Goal: Complete application form

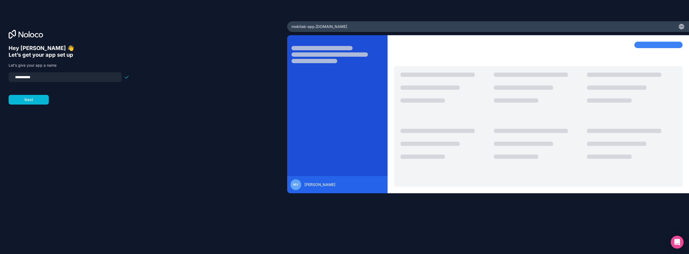
click at [67, 73] on input "**********" at bounding box center [65, 77] width 107 height 8
type input "**********"
click at [84, 102] on form "**********" at bounding box center [69, 88] width 121 height 32
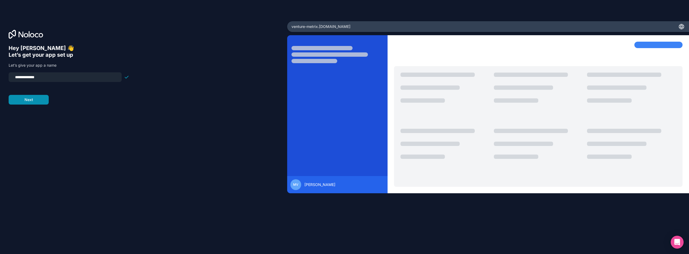
click at [15, 99] on button "Next" at bounding box center [29, 100] width 40 height 10
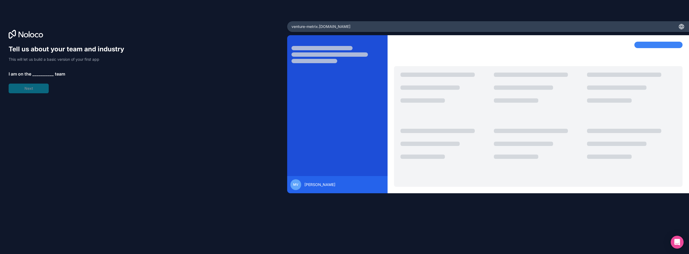
click at [22, 88] on div "Tell us about your team and industry This will let us build a basic version of …" at bounding box center [69, 69] width 121 height 48
click at [39, 73] on span "__________" at bounding box center [43, 74] width 22 height 6
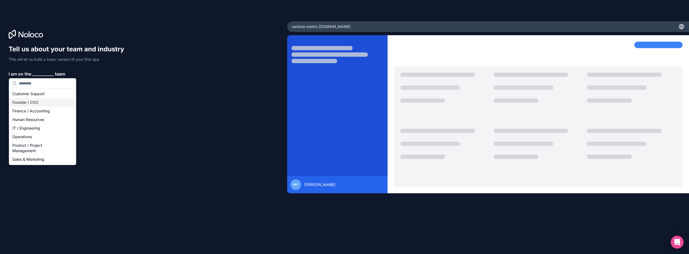
click at [40, 101] on div "Founder / CXO" at bounding box center [42, 102] width 65 height 9
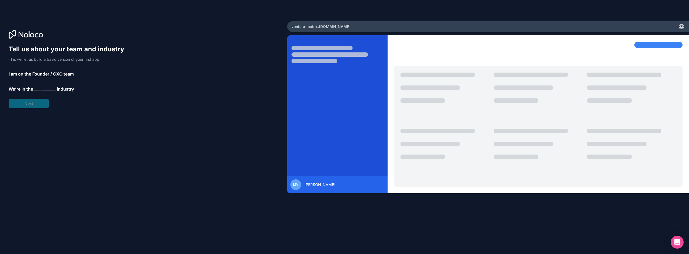
click at [43, 89] on span "__________" at bounding box center [45, 89] width 22 height 6
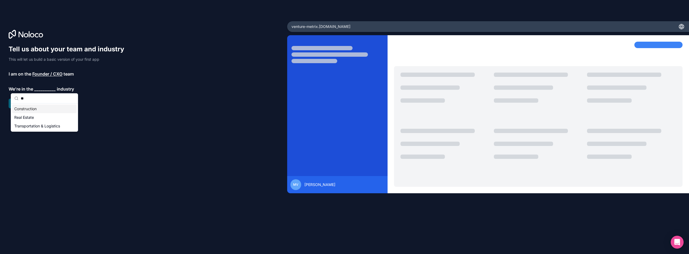
type input "*"
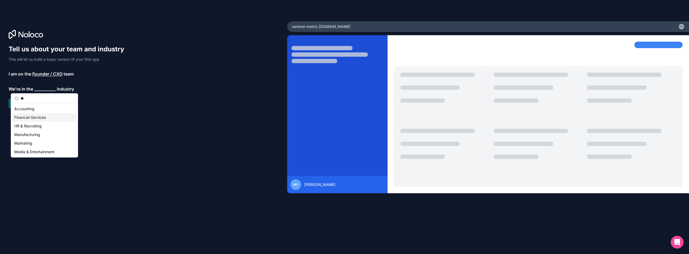
type input "**"
click at [44, 117] on div "Financial Services" at bounding box center [44, 117] width 65 height 9
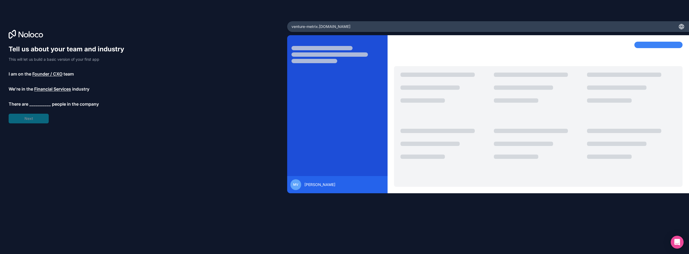
click at [43, 105] on span "__________" at bounding box center [40, 104] width 22 height 6
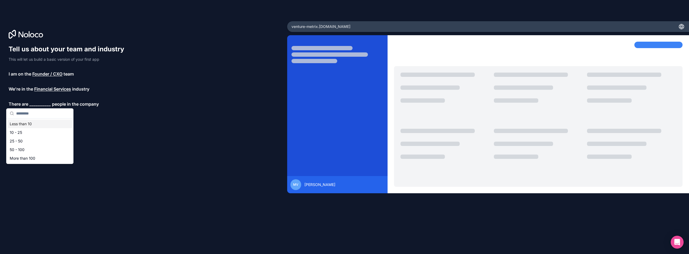
click at [35, 124] on div "Less than 10" at bounding box center [40, 124] width 65 height 9
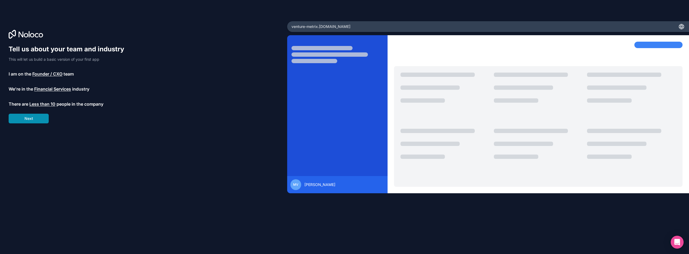
click at [35, 121] on button "Next" at bounding box center [29, 119] width 40 height 10
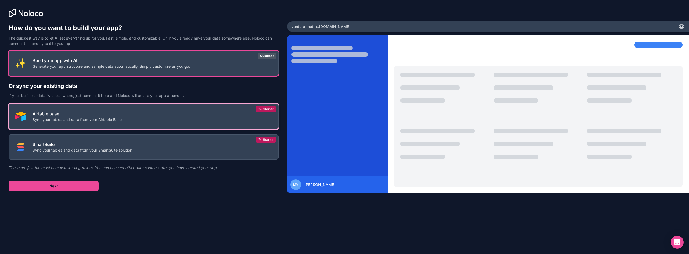
click at [138, 113] on button "Airtable base Sync your tables and data from your Airtable Base Starter" at bounding box center [144, 116] width 270 height 25
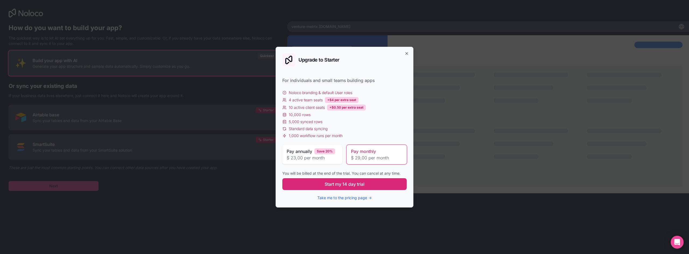
click at [333, 182] on span "Start my 14 day trial" at bounding box center [345, 184] width 40 height 6
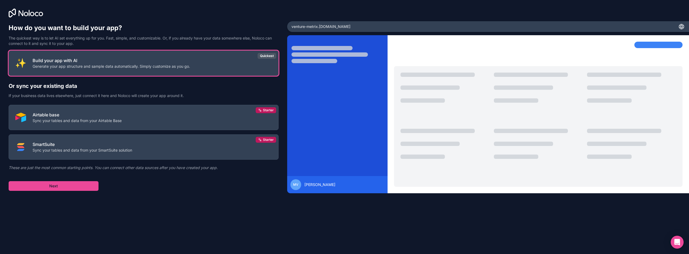
click at [76, 181] on div "Build your app with AI Generate your app structure and sample data automaticall…" at bounding box center [144, 121] width 270 height 140
click at [76, 185] on button "Next" at bounding box center [54, 186] width 90 height 10
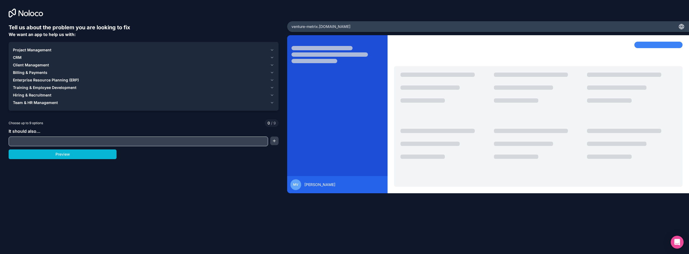
click at [83, 138] on div at bounding box center [138, 142] width 259 height 10
click at [82, 140] on input "text" at bounding box center [138, 142] width 257 height 8
click at [220, 145] on input "text" at bounding box center [138, 142] width 257 height 8
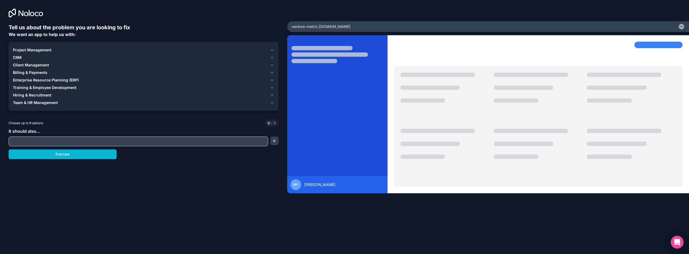
click at [23, 72] on span "Billing & Payments" at bounding box center [30, 72] width 34 height 5
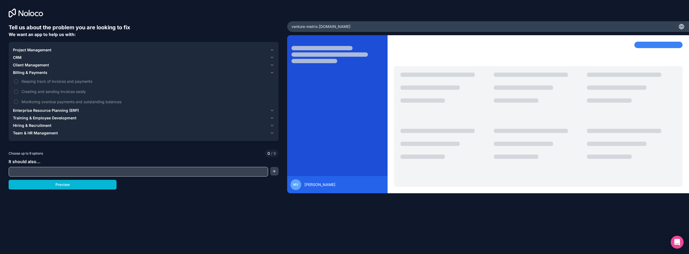
click at [23, 72] on span "Billing & Payments" at bounding box center [30, 72] width 34 height 5
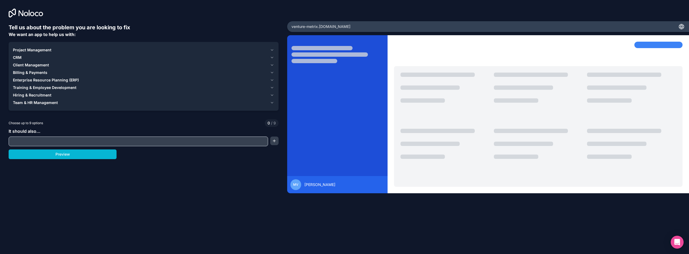
click at [58, 144] on input "text" at bounding box center [138, 142] width 257 height 8
type input "**********"
click at [64, 155] on button "Preview" at bounding box center [63, 155] width 108 height 10
click at [44, 100] on button "Team & HR Management" at bounding box center [143, 103] width 261 height 8
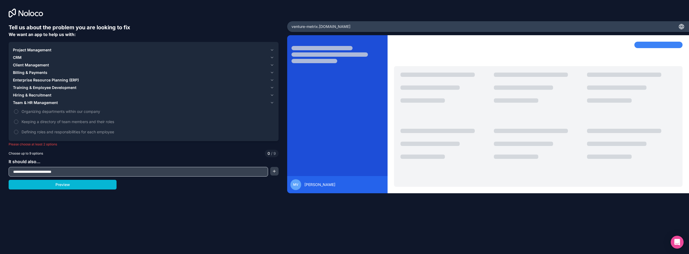
click at [38, 95] on span "Hiring & Recruitment" at bounding box center [32, 95] width 38 height 5
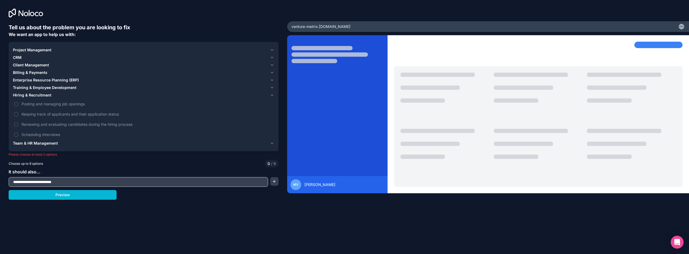
click at [43, 89] on span "Training & Employee Development" at bounding box center [45, 87] width 64 height 5
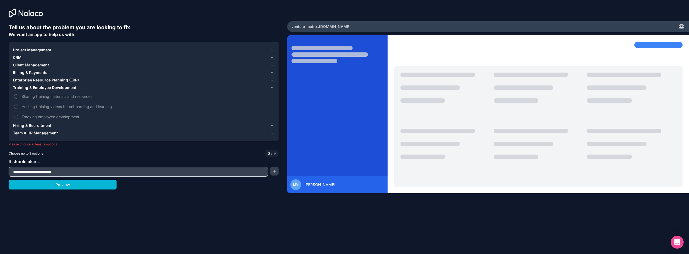
click at [47, 81] on span "Enterprise Resource Planning (ERP)" at bounding box center [46, 80] width 66 height 5
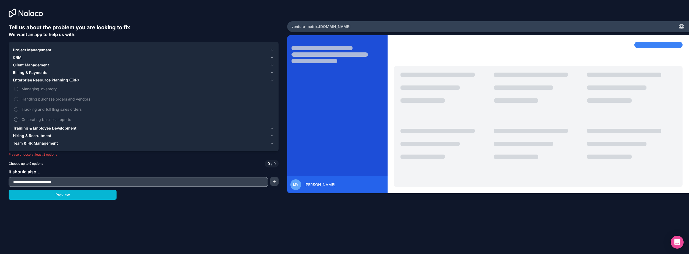
click at [16, 119] on button "Generating business reports" at bounding box center [16, 120] width 4 height 4
click at [19, 71] on span "Billing & Payments" at bounding box center [30, 72] width 34 height 5
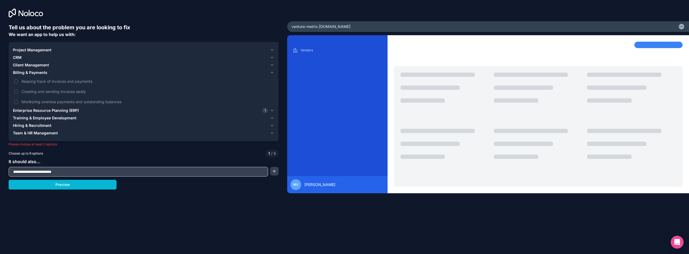
click at [27, 64] on span "Client Management" at bounding box center [31, 64] width 36 height 5
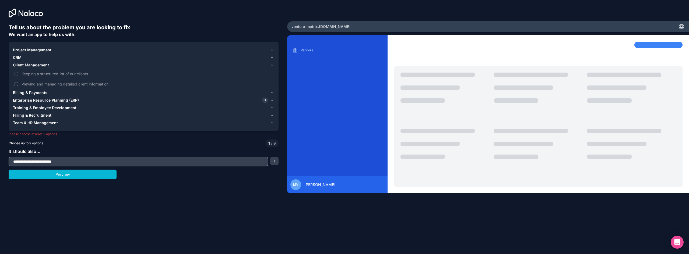
click at [19, 83] on label "Viewing and managing detailed client information" at bounding box center [143, 84] width 261 height 10
click at [18, 83] on button "Viewing and managing detailed client information" at bounding box center [16, 84] width 4 height 4
click at [85, 174] on button "Preview" at bounding box center [63, 175] width 108 height 10
